Goal: Find specific page/section: Find specific page/section

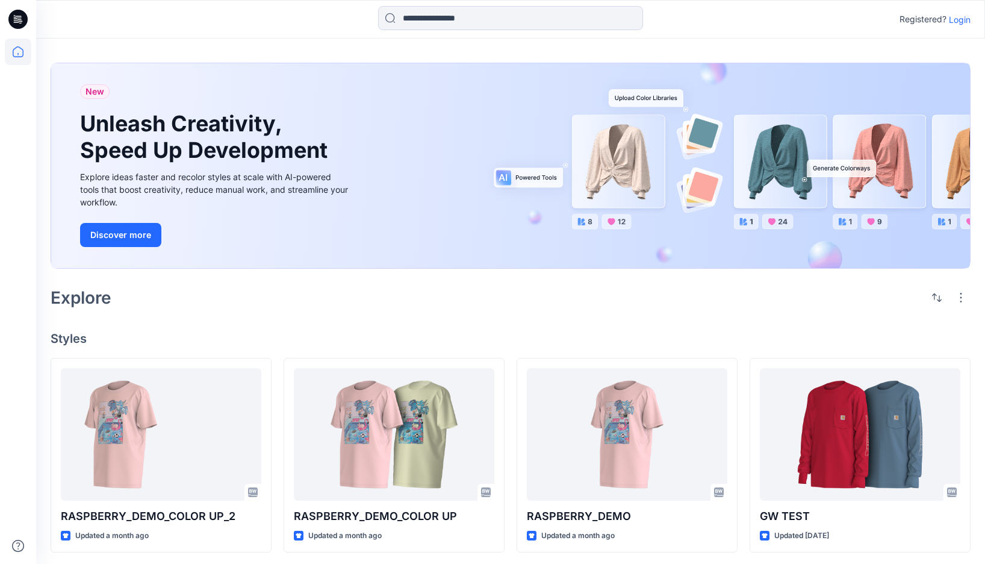
click at [964, 23] on p "Login" at bounding box center [960, 19] width 22 height 13
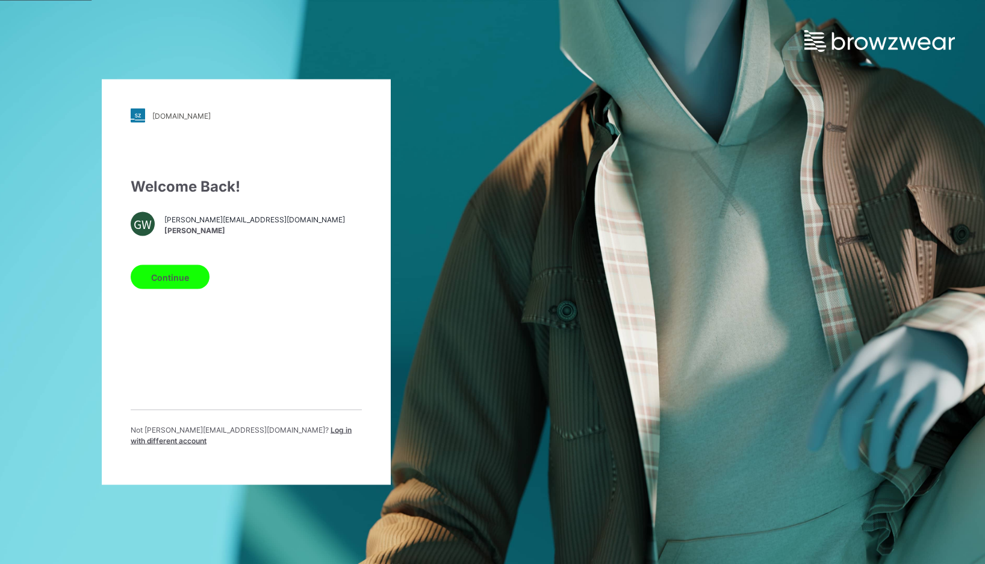
click at [167, 279] on button "Continue" at bounding box center [170, 277] width 79 height 24
click at [166, 289] on button "Continue" at bounding box center [170, 277] width 79 height 24
click at [164, 288] on button "Continue" at bounding box center [170, 277] width 79 height 24
click at [164, 279] on button "Continue" at bounding box center [170, 277] width 79 height 24
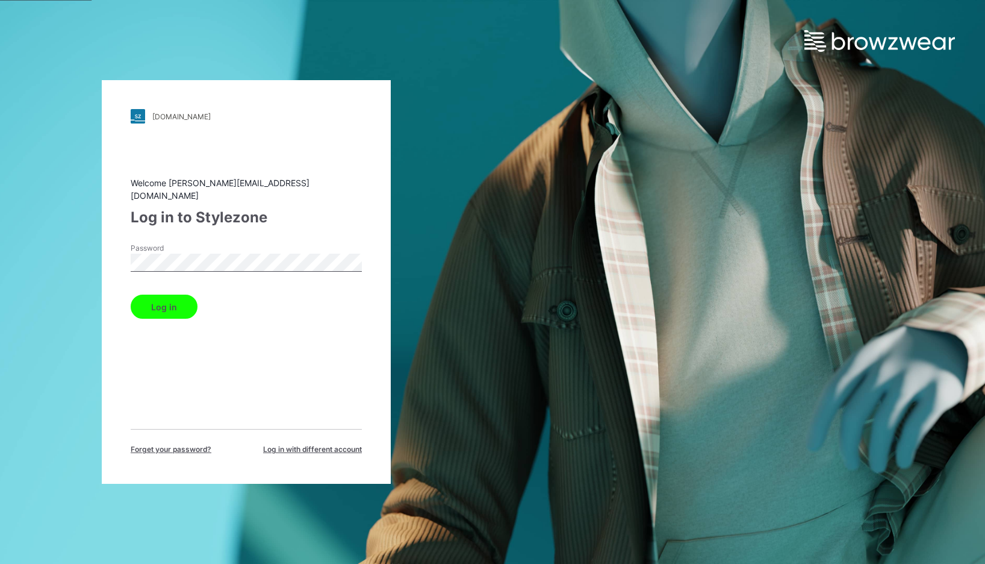
click at [163, 298] on button "Log in" at bounding box center [164, 307] width 67 height 24
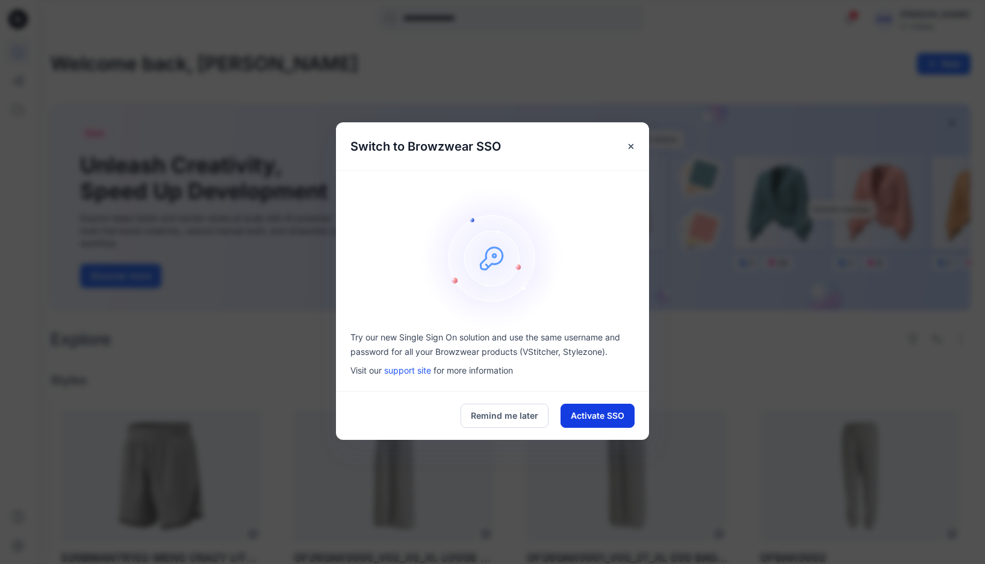
click at [589, 411] on button "Activate SSO" at bounding box center [598, 416] width 74 height 24
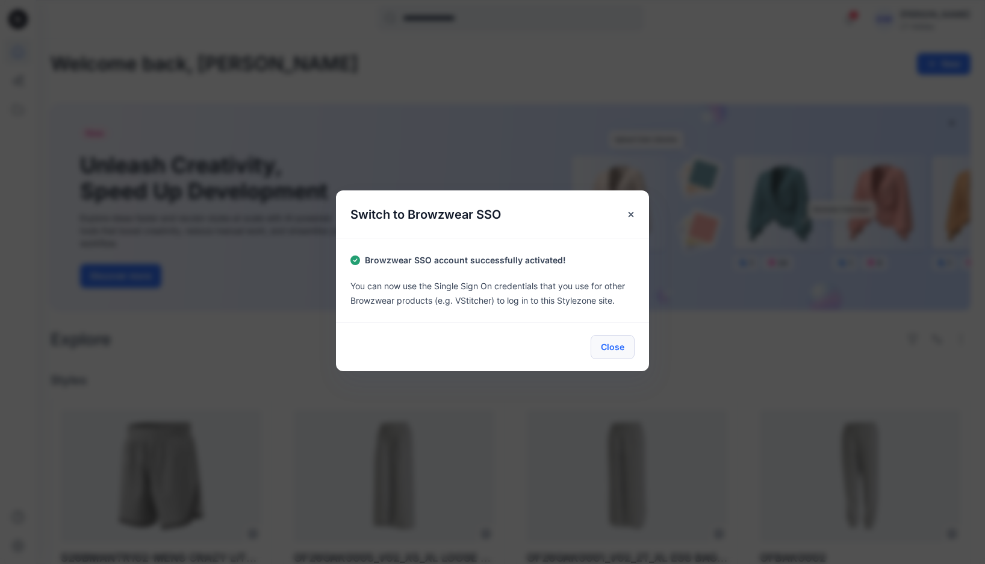
click at [617, 348] on button "Close" at bounding box center [613, 347] width 44 height 24
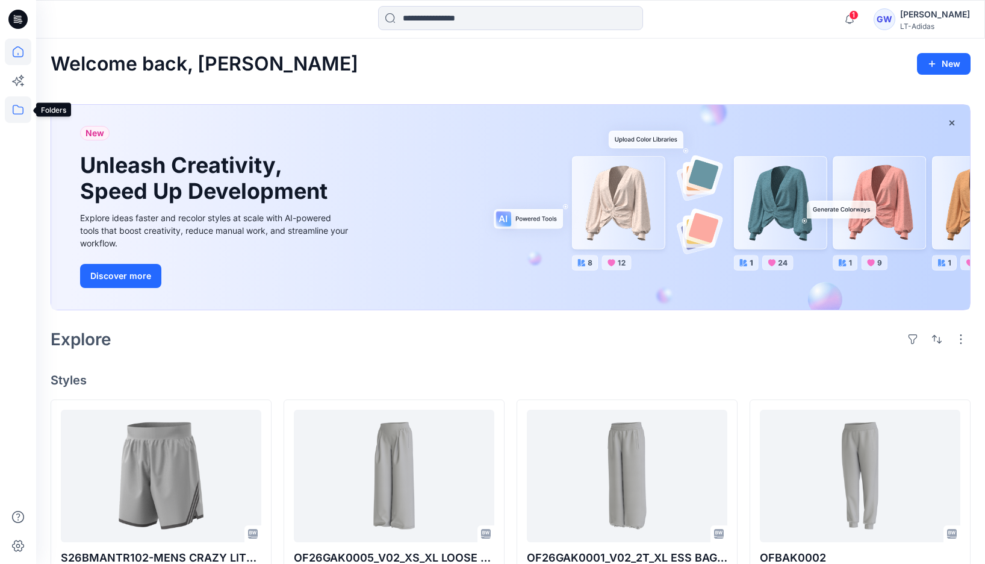
click at [19, 107] on icon at bounding box center [18, 110] width 11 height 10
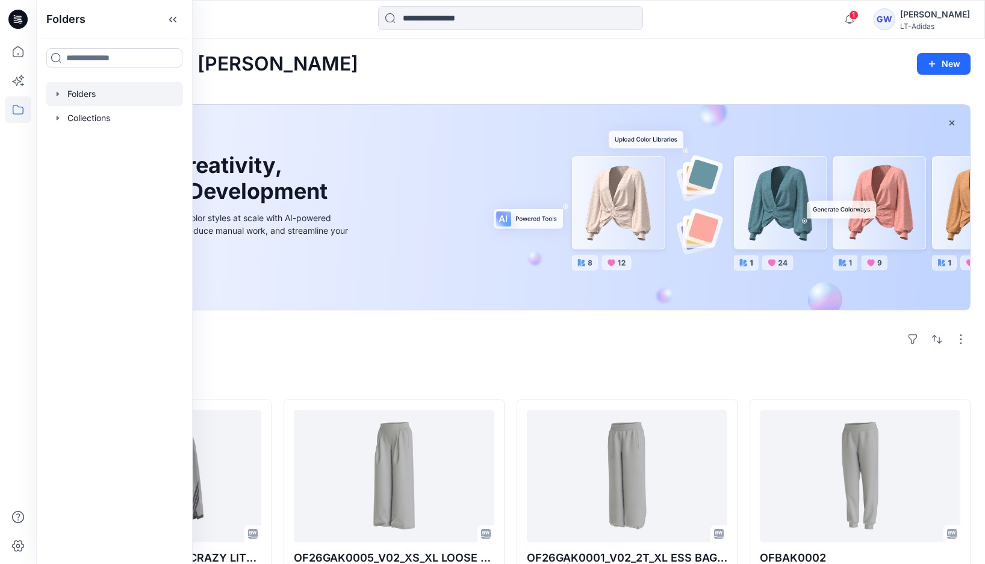
click at [57, 90] on icon "button" at bounding box center [58, 94] width 10 height 10
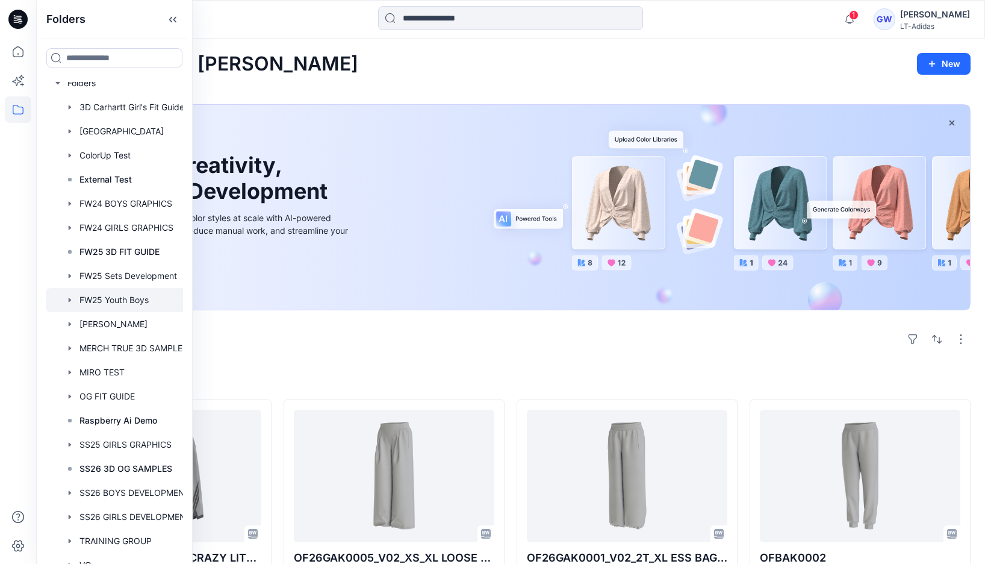
scroll to position [14, 0]
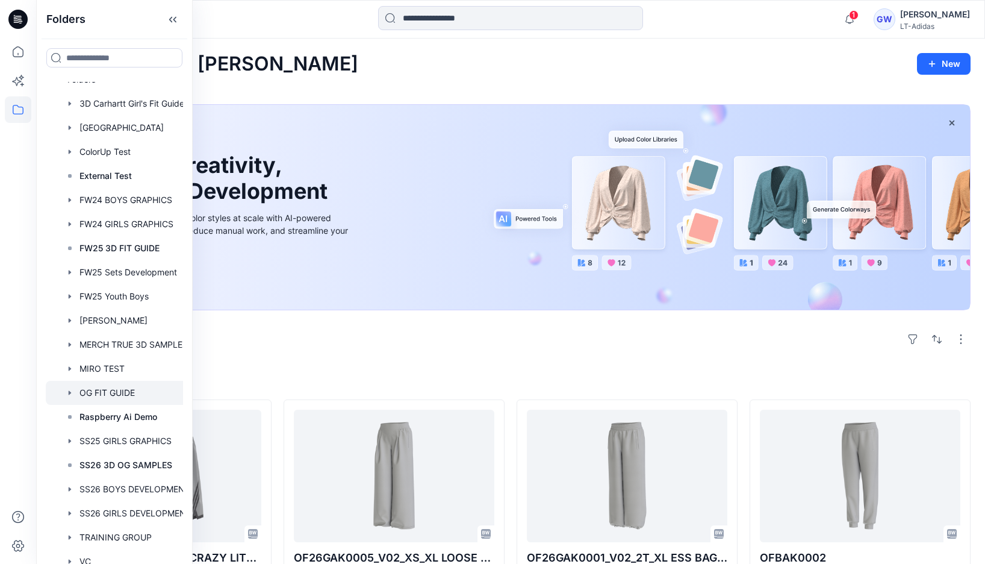
click at [78, 390] on div at bounding box center [122, 393] width 153 height 24
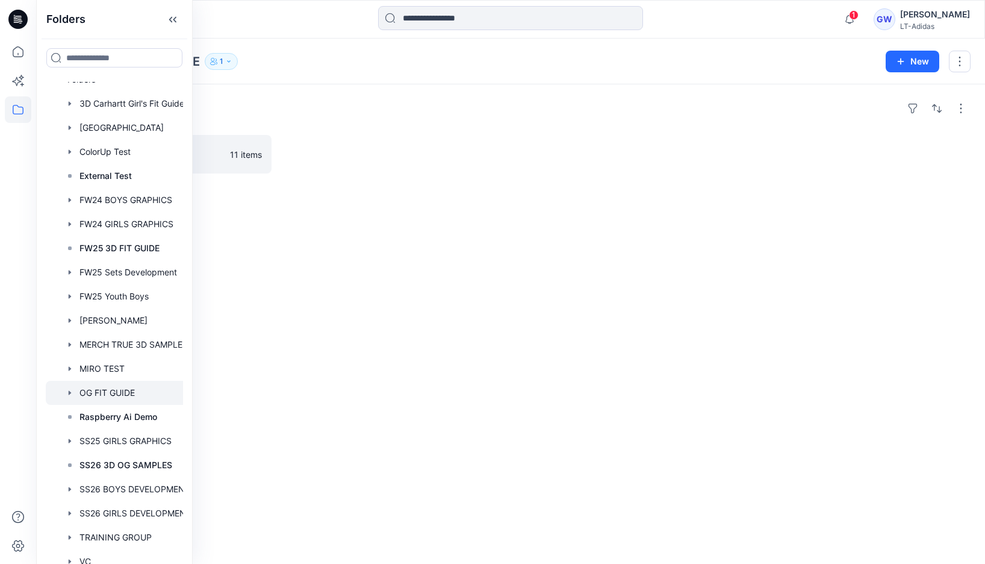
click at [368, 213] on div "Folders FW26 11 items" at bounding box center [510, 323] width 949 height 479
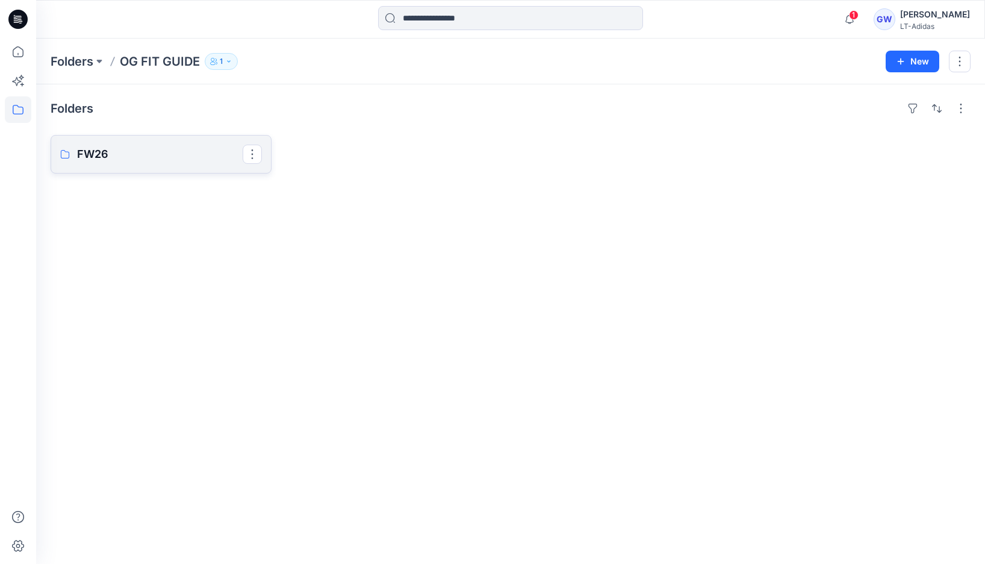
click at [115, 158] on p "FW26" at bounding box center [160, 154] width 166 height 17
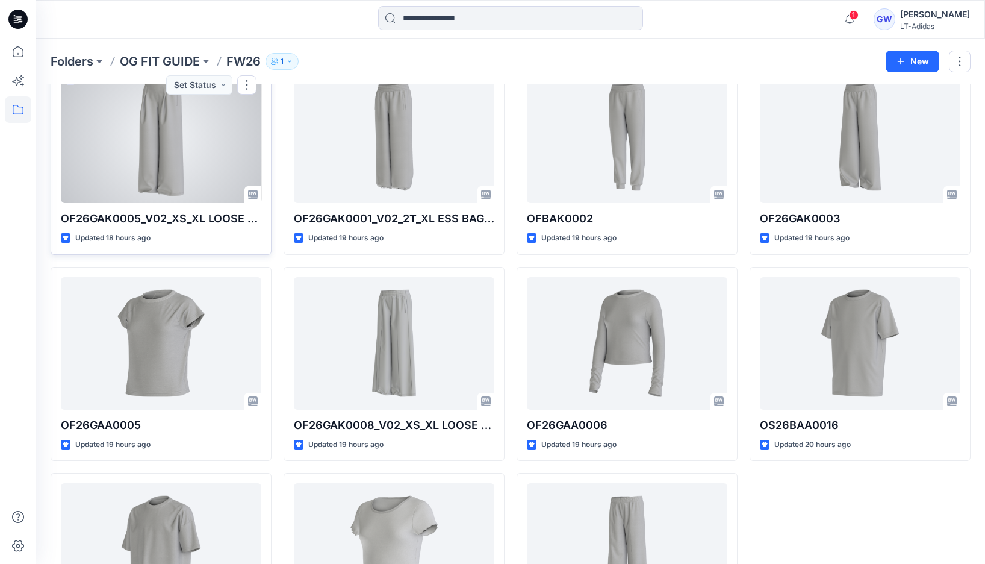
scroll to position [81, 0]
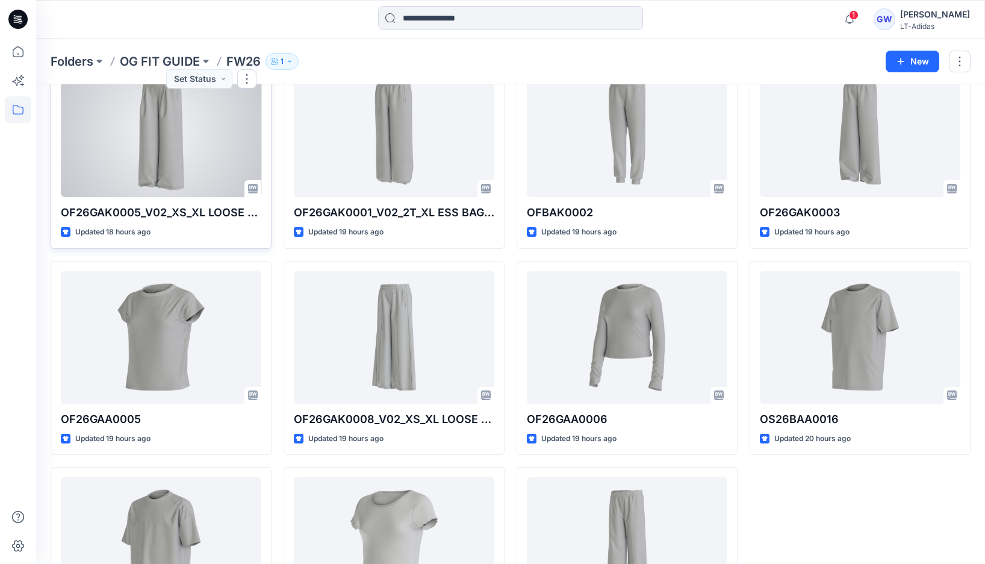
click at [173, 146] on div at bounding box center [161, 130] width 201 height 133
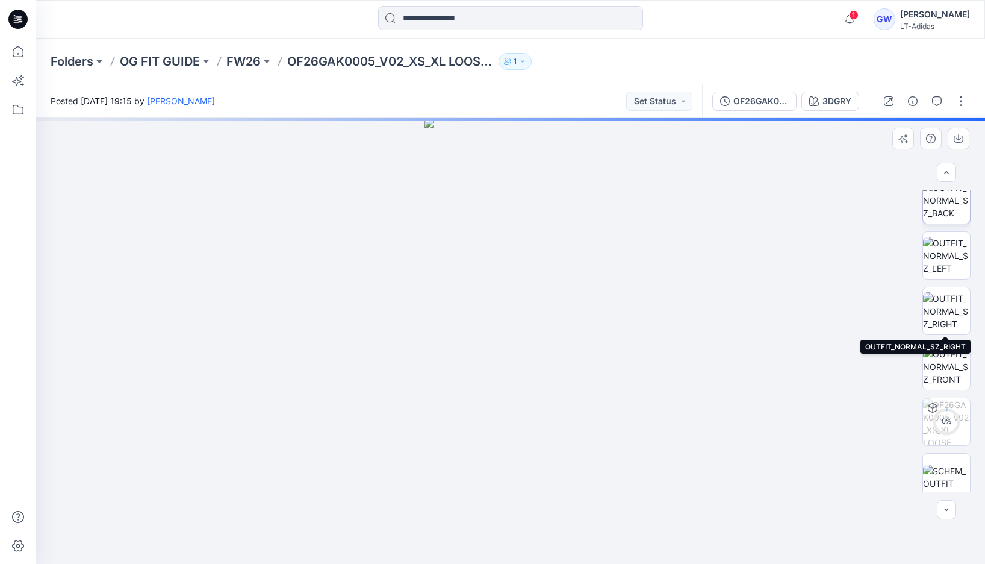
scroll to position [103, 0]
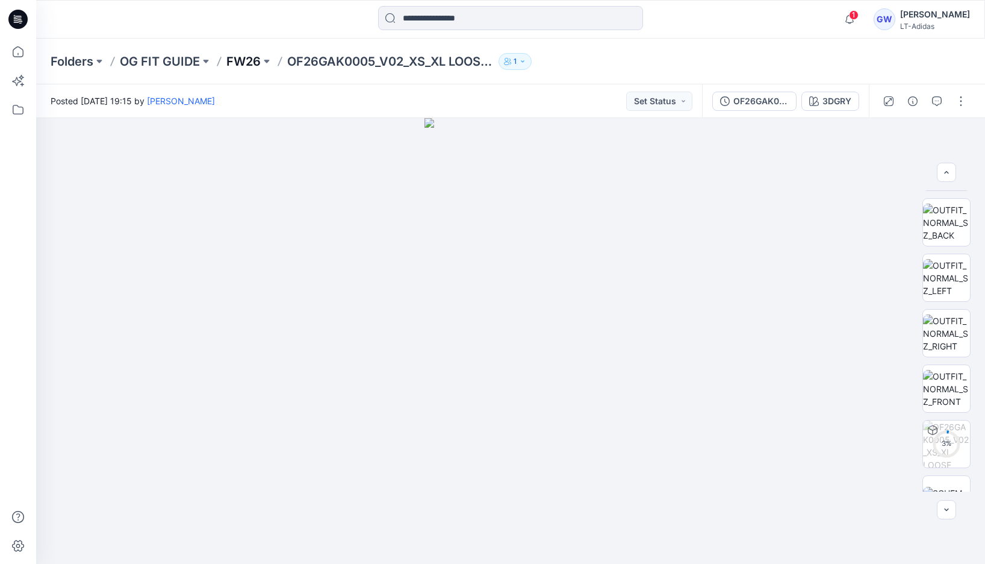
click at [246, 64] on p "FW26" at bounding box center [243, 61] width 34 height 17
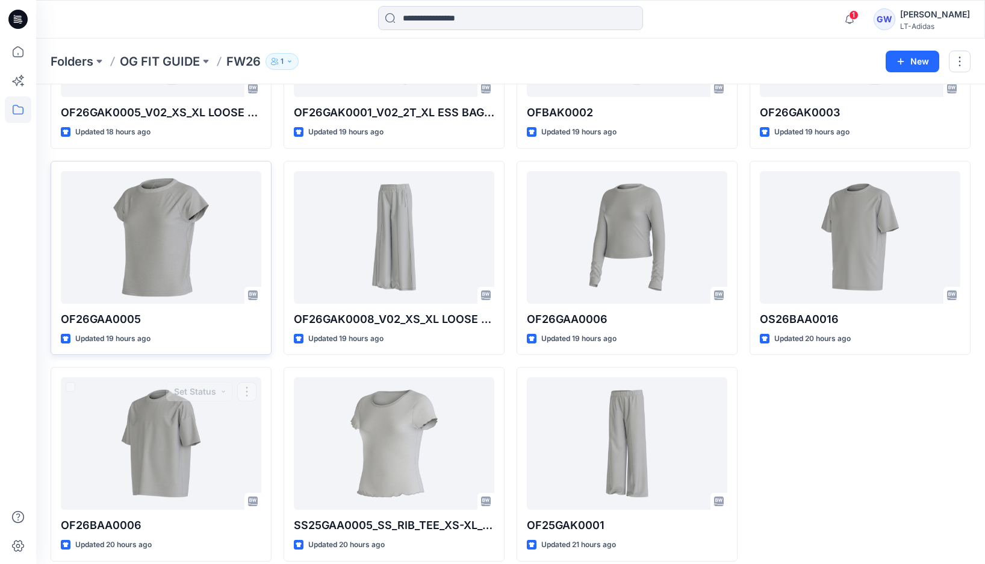
scroll to position [168, 0]
